Goal: Check status: Check status

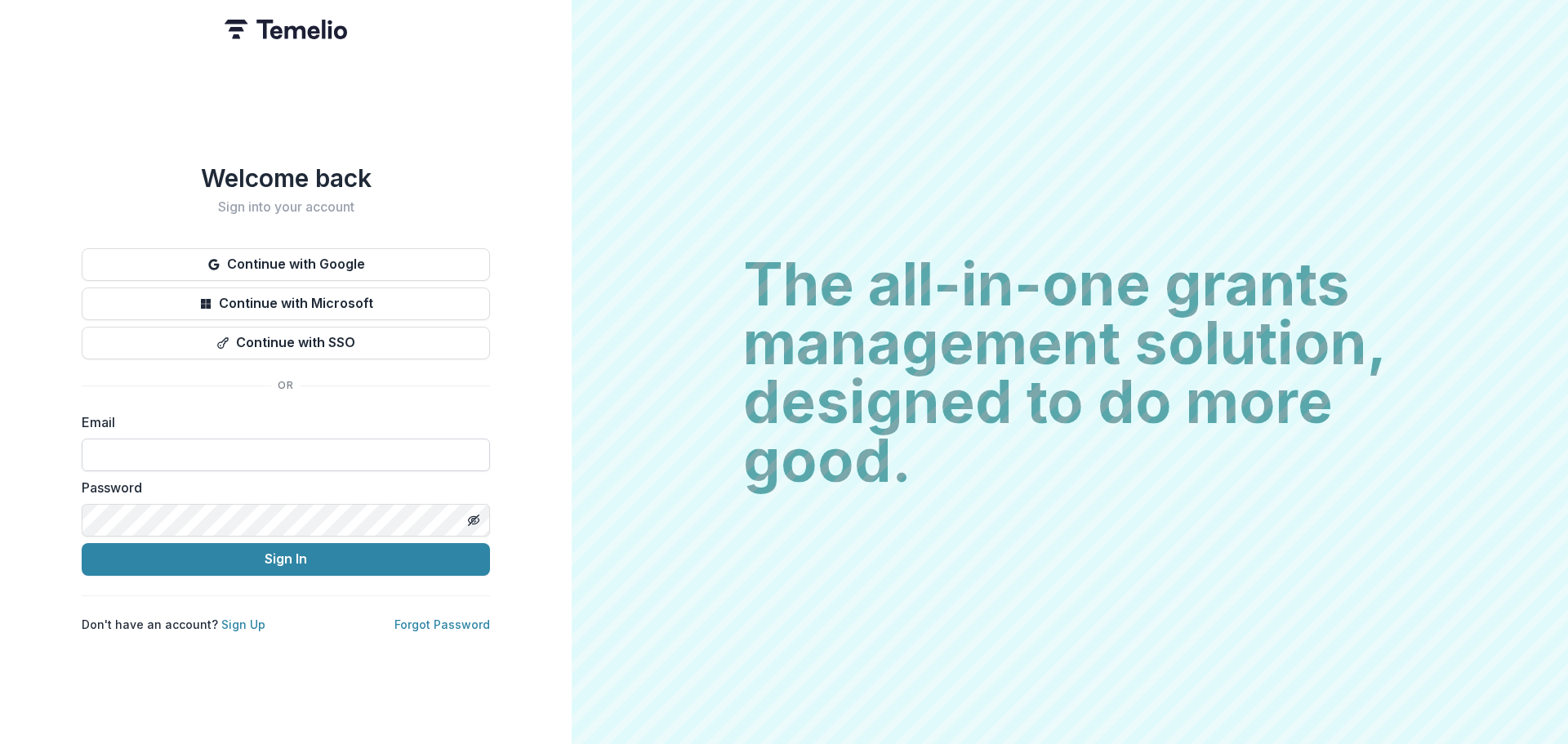
drag, startPoint x: 0, startPoint y: 0, endPoint x: 189, endPoint y: 442, distance: 480.7
click at [189, 442] on input at bounding box center [285, 455] width 408 height 33
click at [184, 459] on input at bounding box center [285, 455] width 408 height 33
type input "**********"
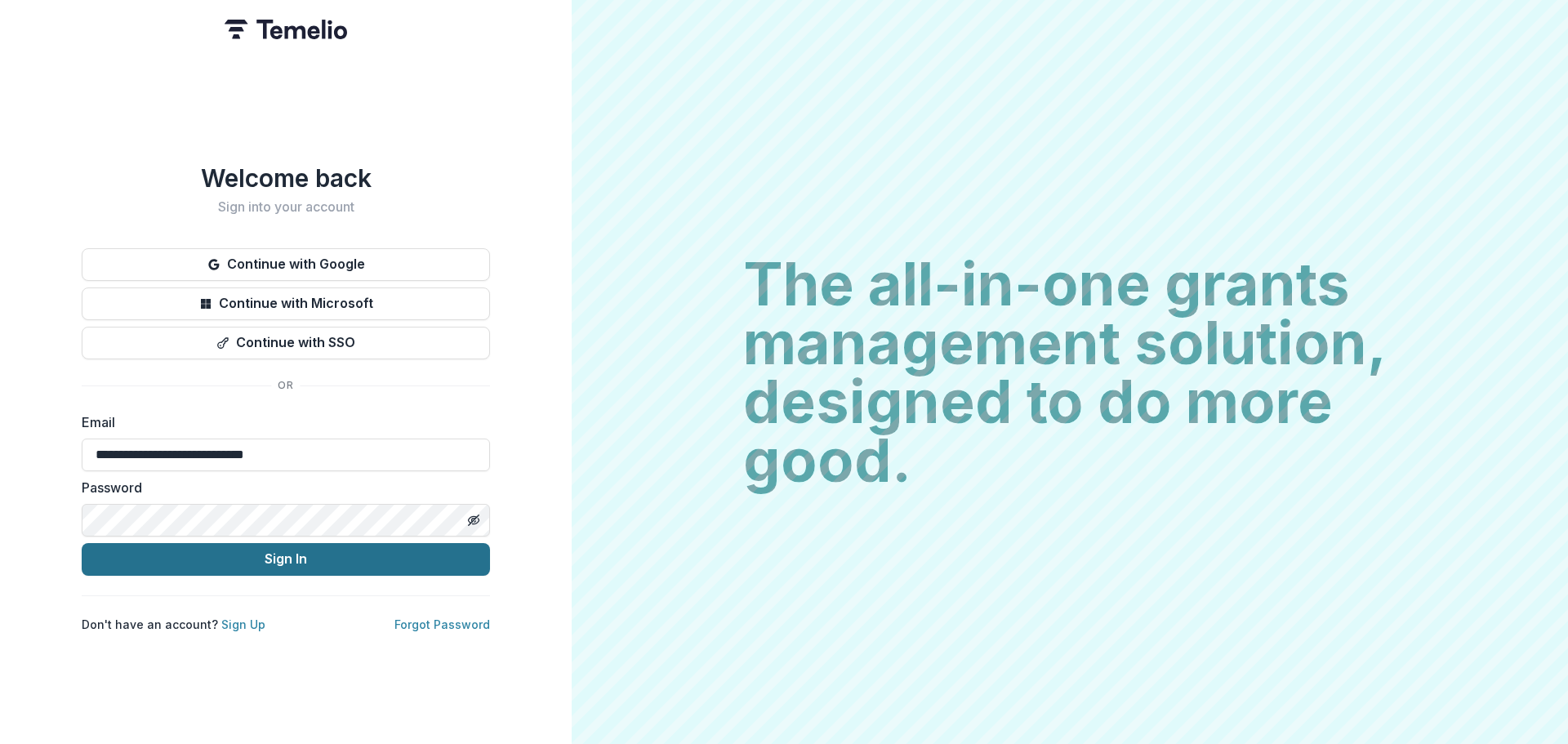
click at [180, 558] on button "Sign In" at bounding box center [285, 559] width 408 height 33
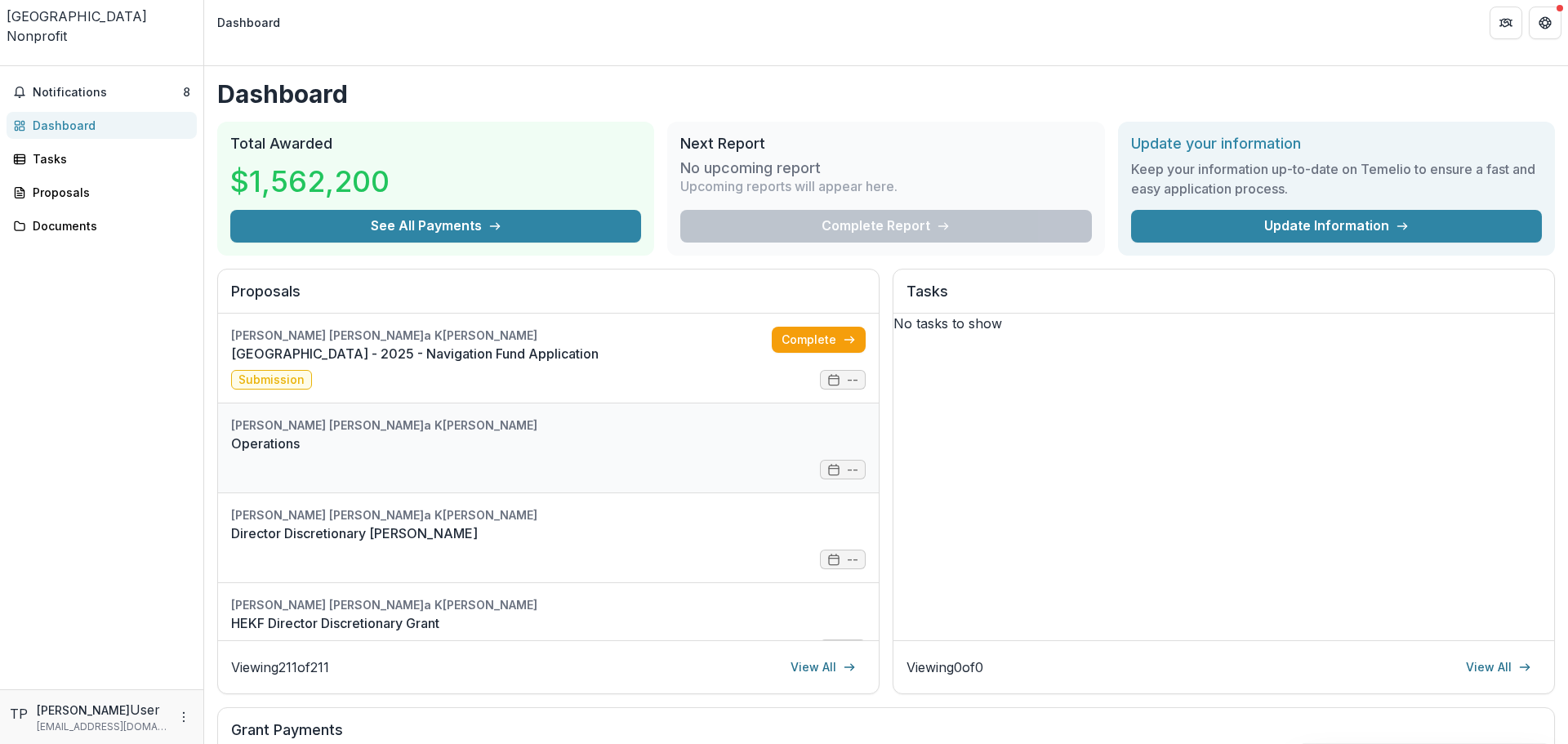
scroll to position [327, 0]
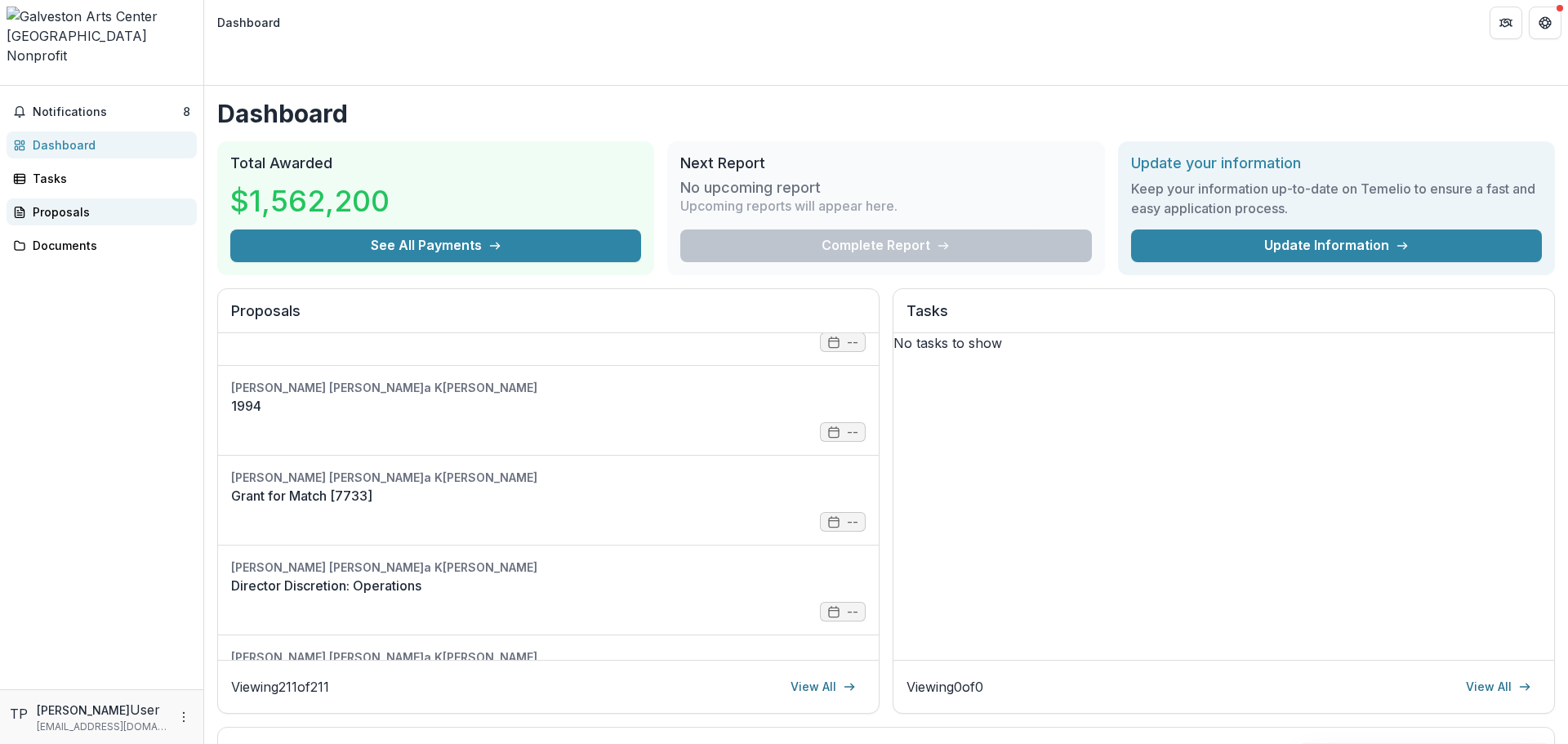
click at [50, 203] on div "Proposals" at bounding box center [108, 212] width 151 height 17
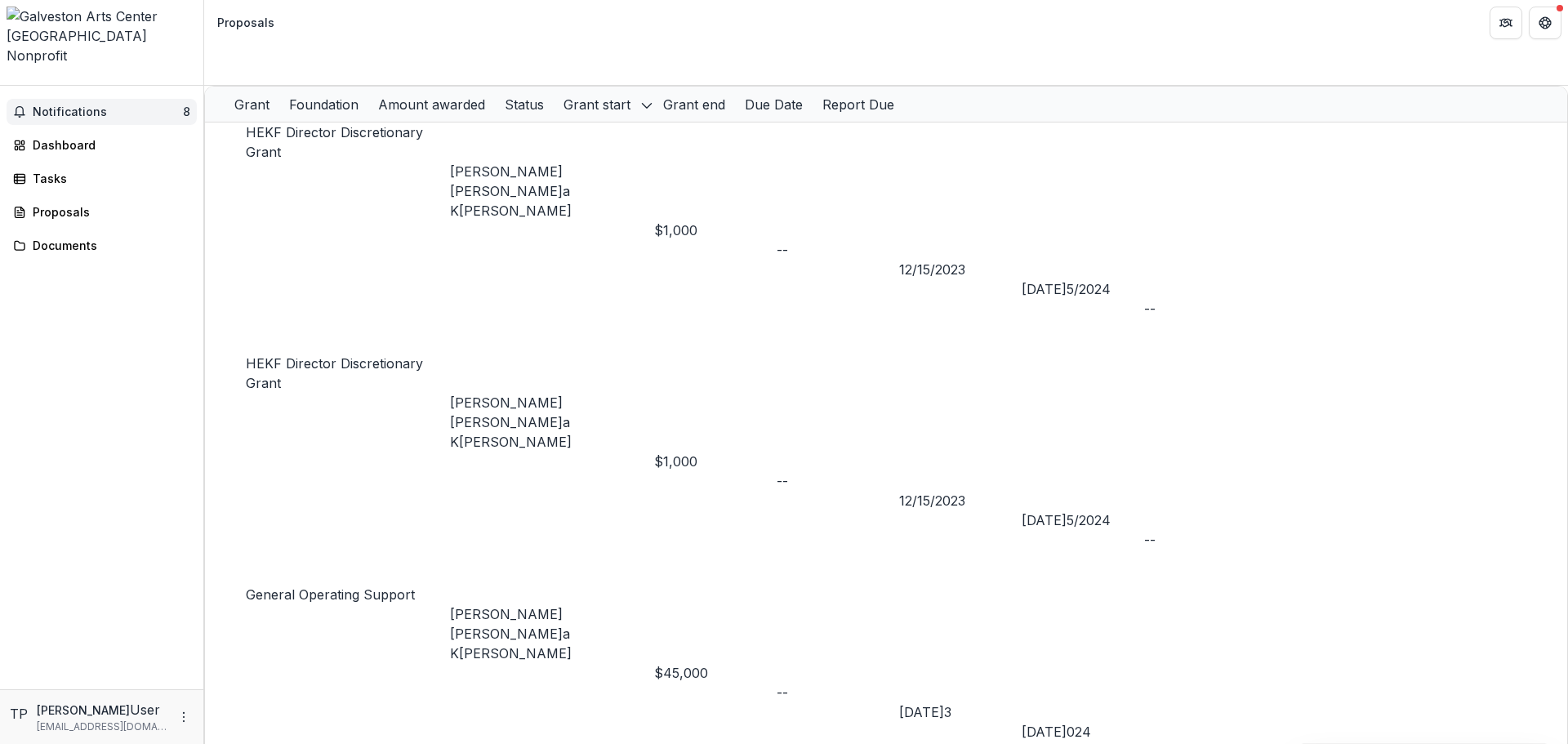
click at [76, 105] on span "Notifications" at bounding box center [107, 112] width 150 height 14
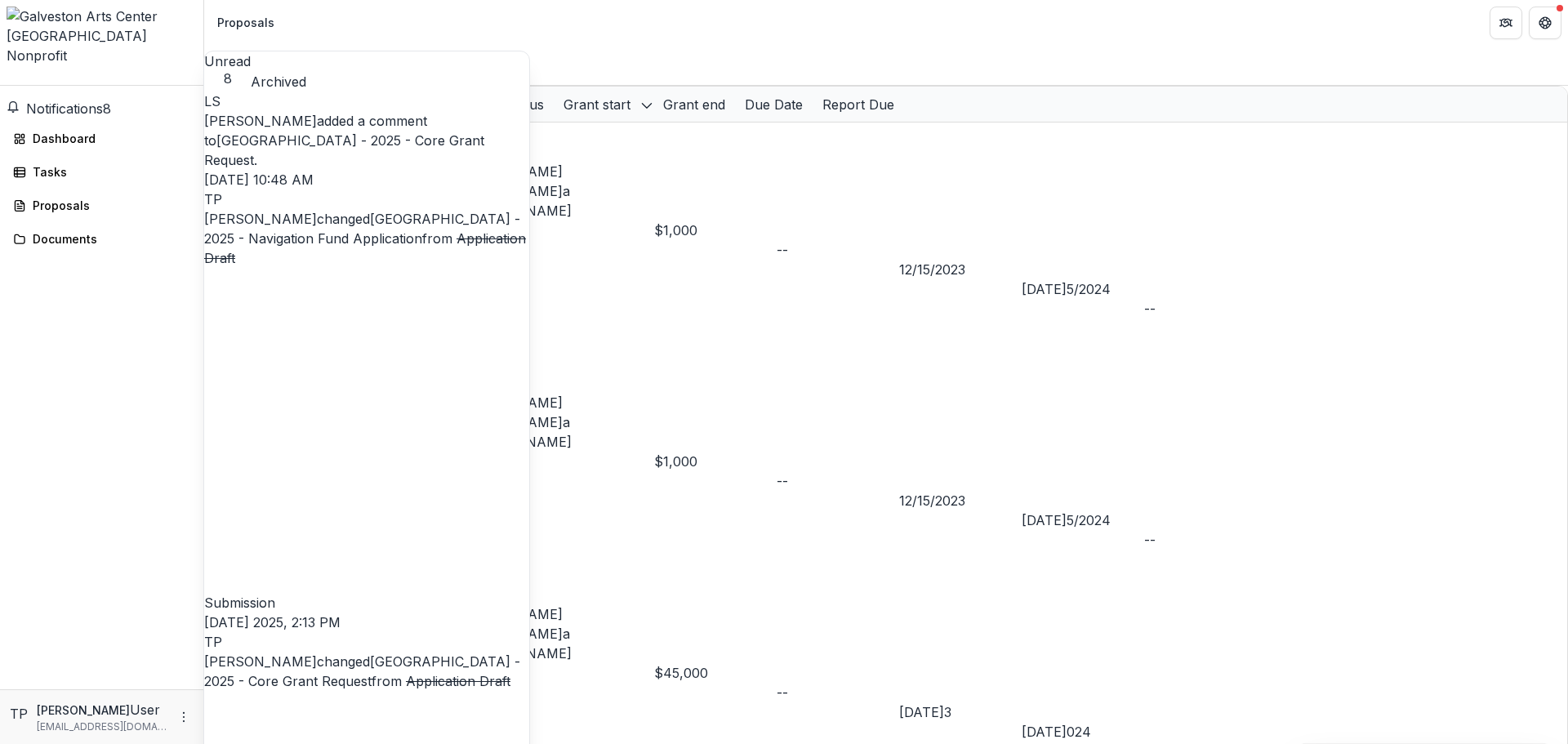
click at [421, 132] on link "[GEOGRAPHIC_DATA] - 2025 - Core Grant Request" at bounding box center [344, 150] width 280 height 36
click at [408, 132] on link "[GEOGRAPHIC_DATA] - 2025 - Core Grant Request" at bounding box center [344, 150] width 280 height 36
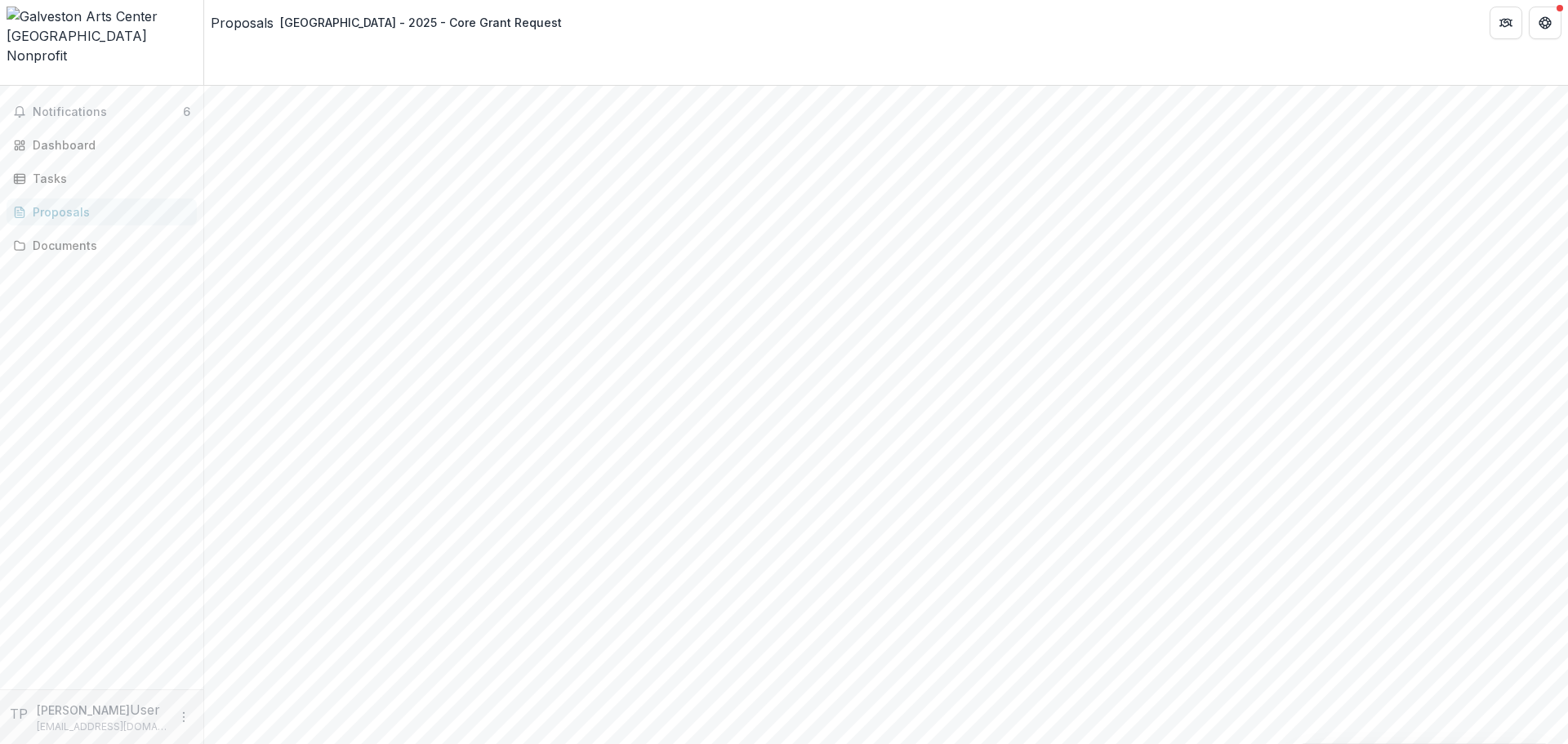
scroll to position [327, 0]
drag, startPoint x: 1249, startPoint y: 301, endPoint x: 1475, endPoint y: 593, distance: 369.2
copy div "**********"
